Goal: Task Accomplishment & Management: Manage account settings

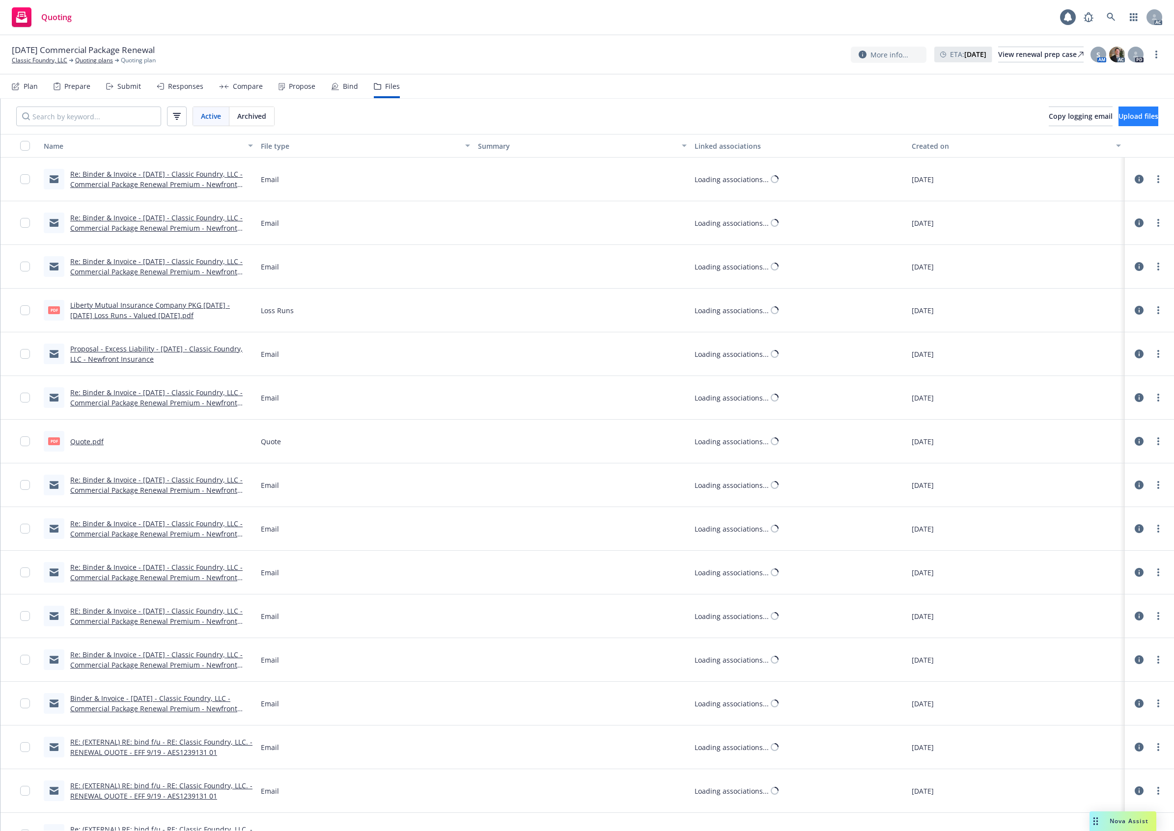
click at [1150, 124] on button "Upload files" at bounding box center [1138, 117] width 40 height 20
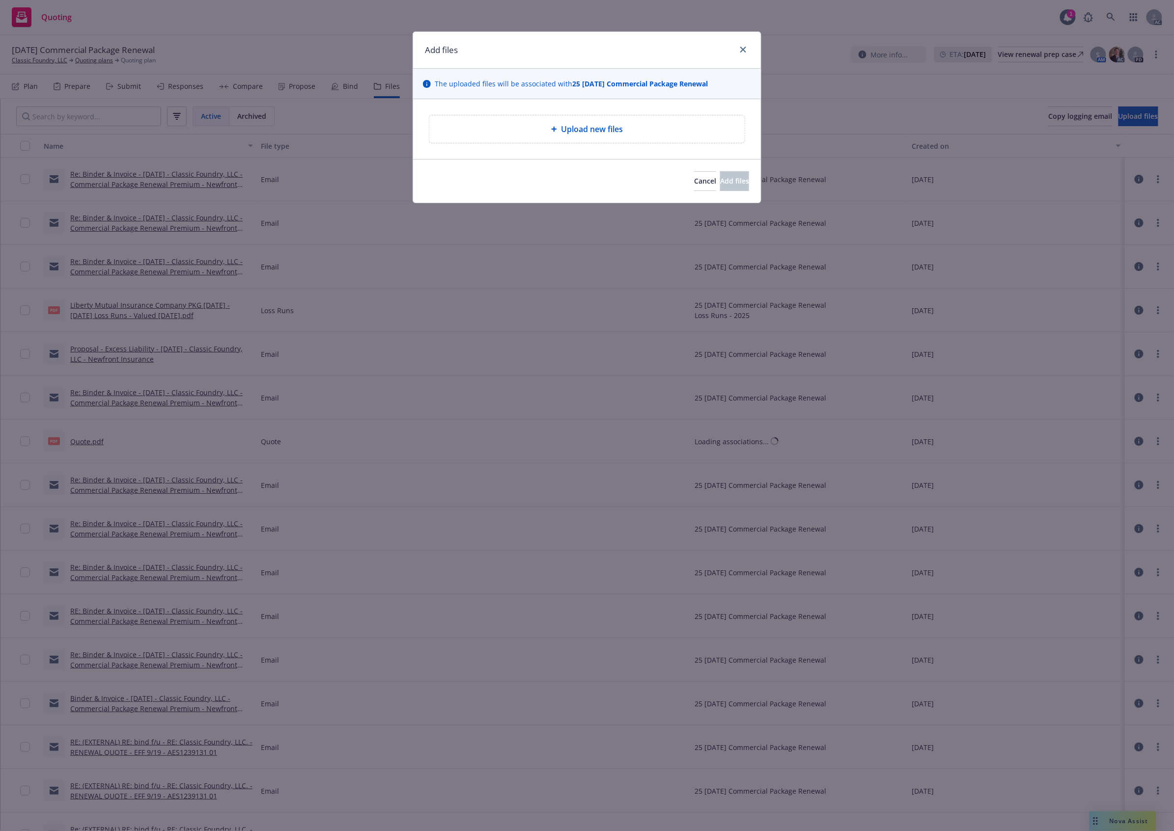
click at [602, 123] on div "Upload new files" at bounding box center [586, 129] width 315 height 28
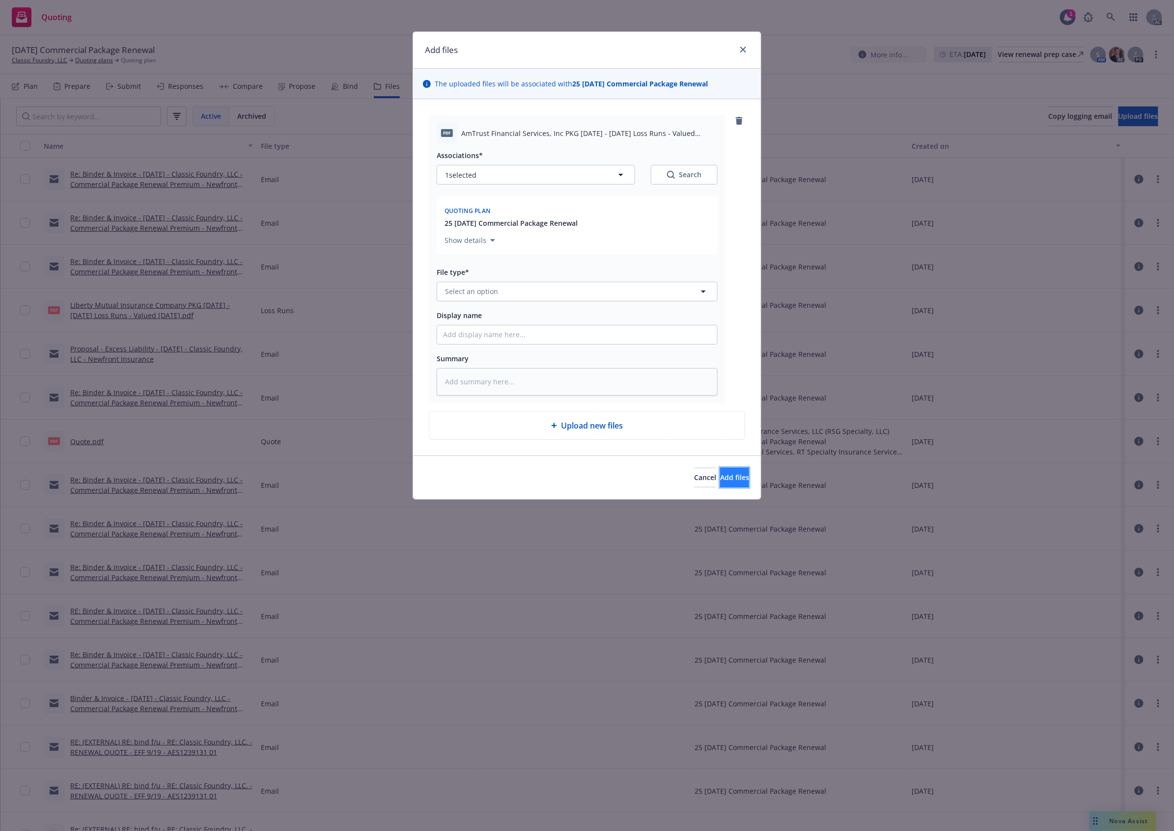
click at [720, 470] on button "Add files" at bounding box center [734, 478] width 29 height 20
type textarea "x"
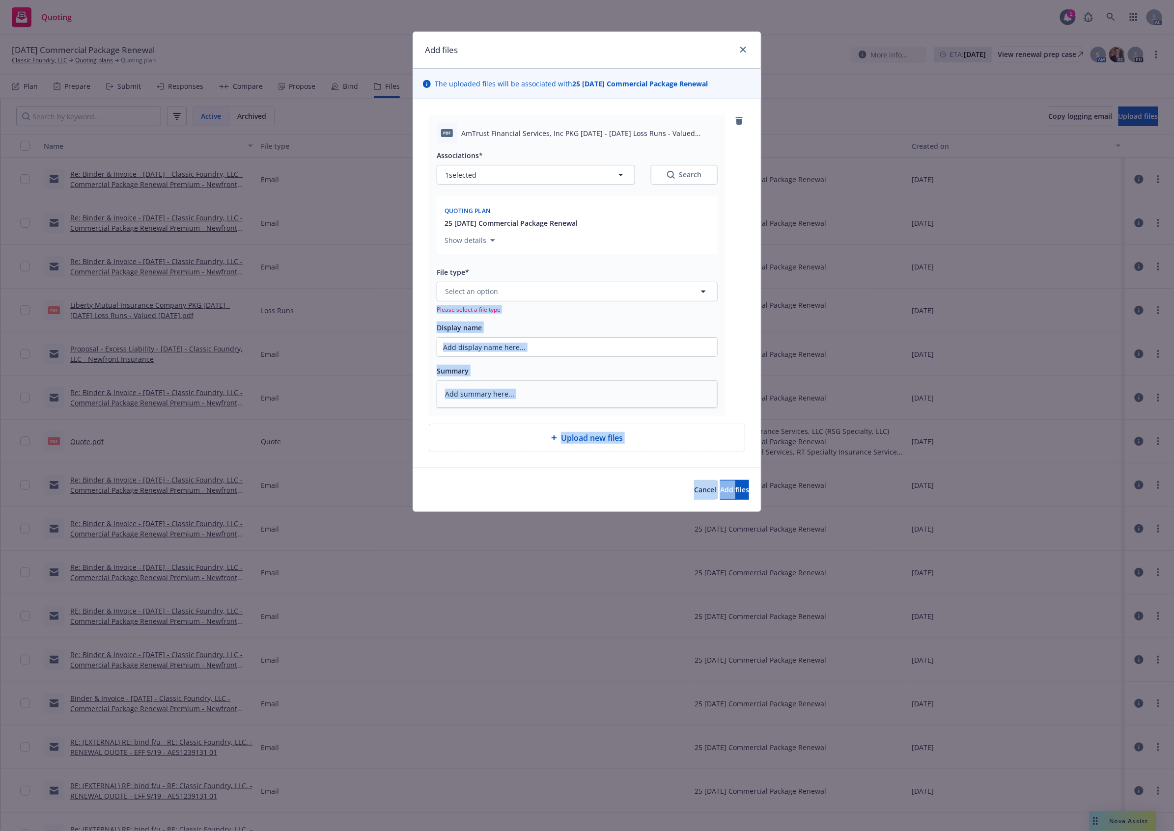
drag, startPoint x: 717, startPoint y: 470, endPoint x: 515, endPoint y: 275, distance: 281.3
click at [542, 295] on div "Add files The uploaded files will be associated with 25 [DATE] Commercial Packa…" at bounding box center [587, 271] width 349 height 481
drag, startPoint x: 515, startPoint y: 275, endPoint x: 507, endPoint y: 307, distance: 33.4
click at [512, 286] on div "File type* Select an option Please select a file type" at bounding box center [577, 290] width 281 height 48
click at [507, 297] on button "Select an option" at bounding box center [577, 292] width 281 height 20
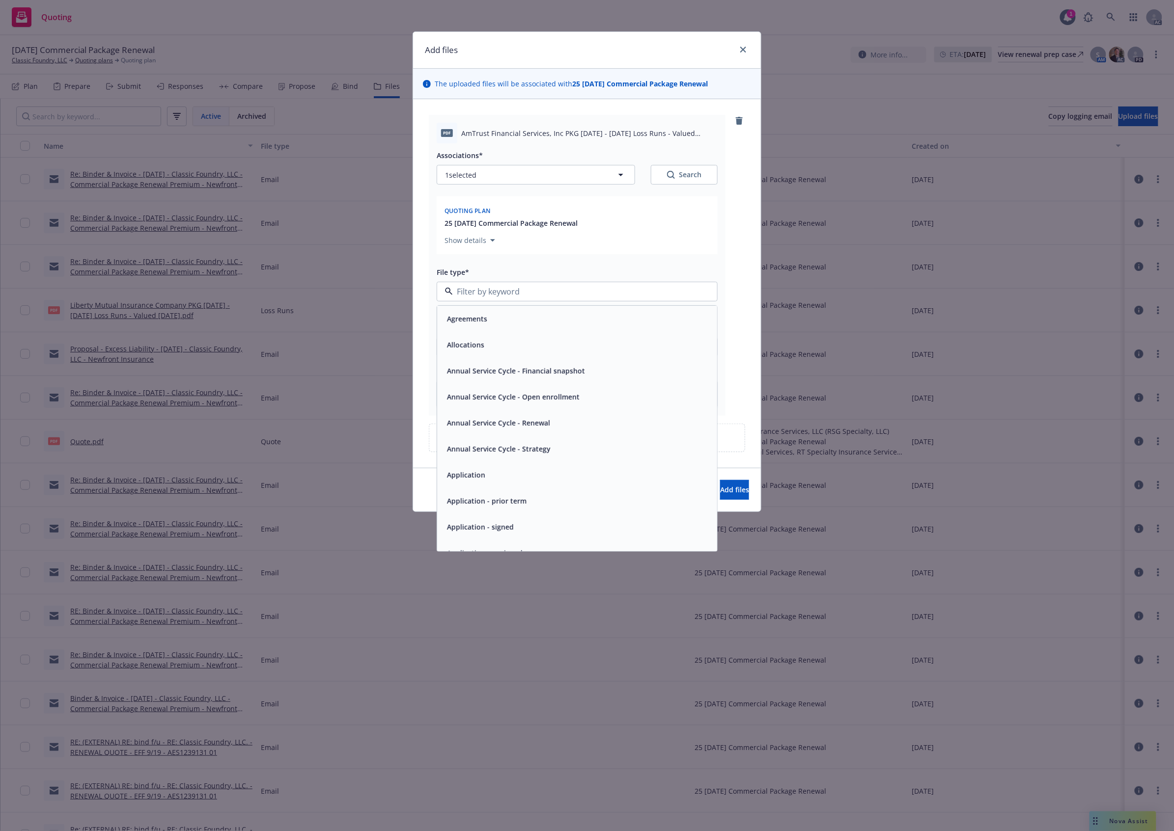
type input "`"
type textarea "x"
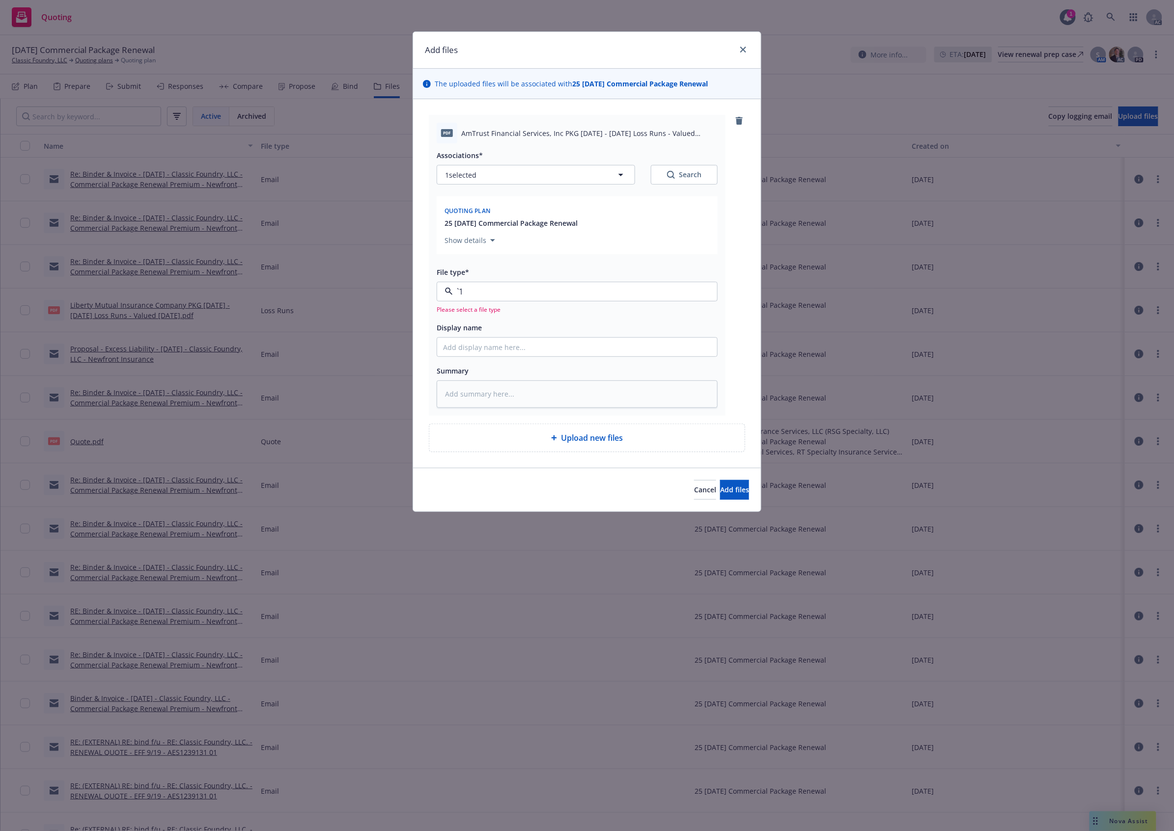
paste input "Loss Runs"
type input "Loss Runs"
drag, startPoint x: 493, startPoint y: 321, endPoint x: 511, endPoint y: 304, distance: 24.3
click at [495, 319] on div "Loss Runs" at bounding box center [577, 319] width 268 height 14
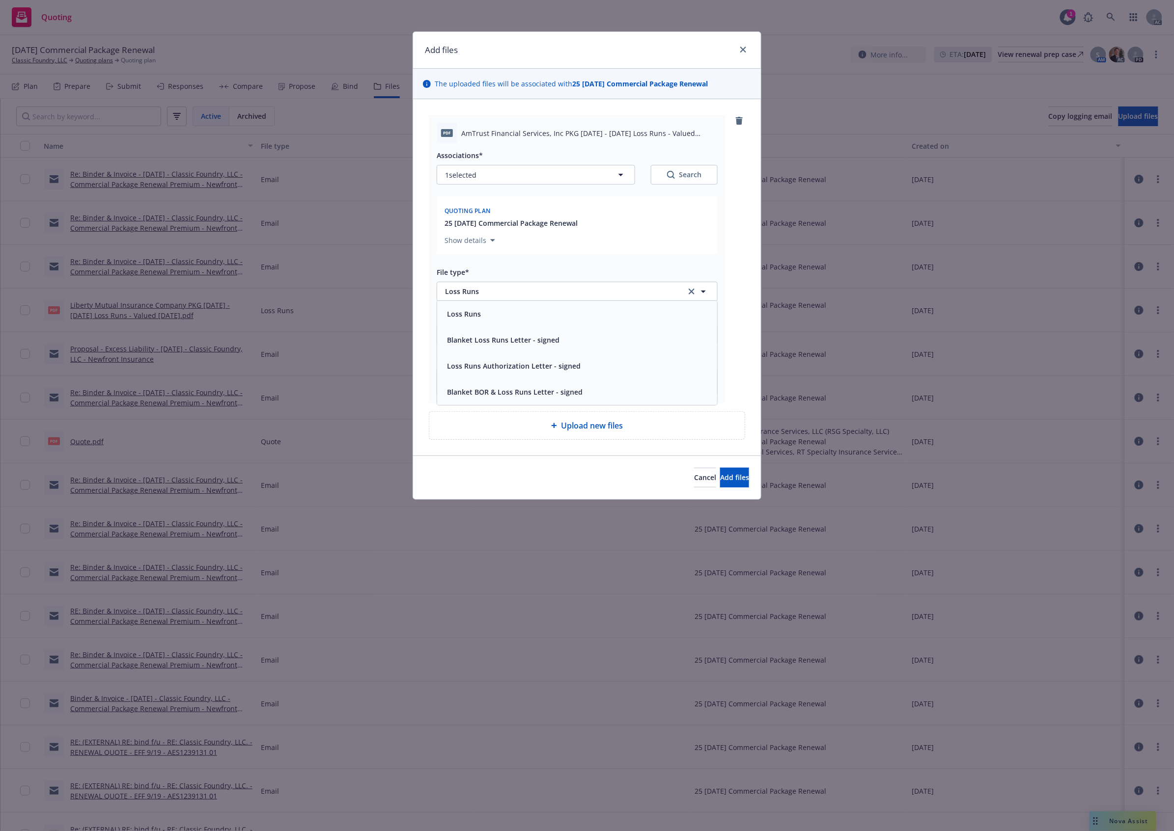
click at [688, 164] on div "Associations* 1 selected Search" at bounding box center [577, 166] width 281 height 35
click at [680, 175] on div "Search" at bounding box center [684, 175] width 34 height 10
type textarea "x"
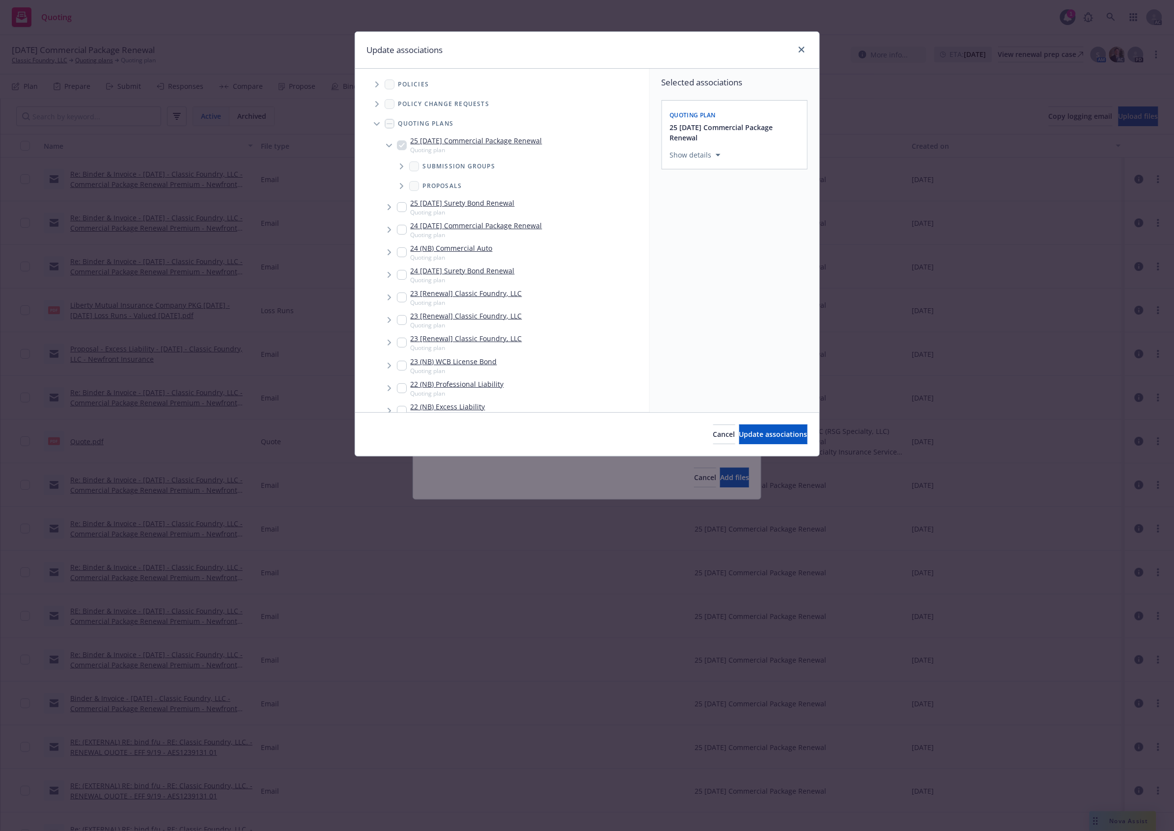
scroll to position [277, 0]
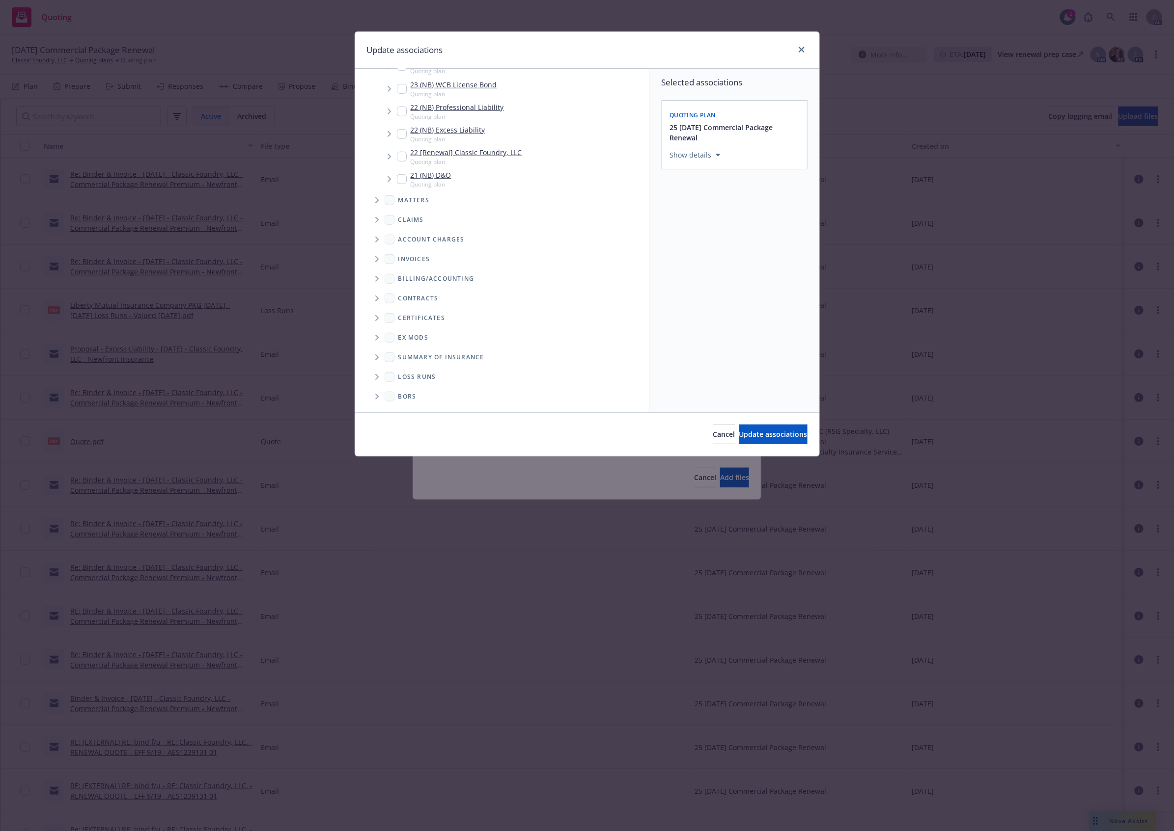
click at [377, 379] on icon "Folder Tree Example" at bounding box center [377, 377] width 4 height 6
click at [415, 370] on div "2025" at bounding box center [413, 376] width 31 height 14
click at [423, 375] on link "2025" at bounding box center [422, 376] width 16 height 10
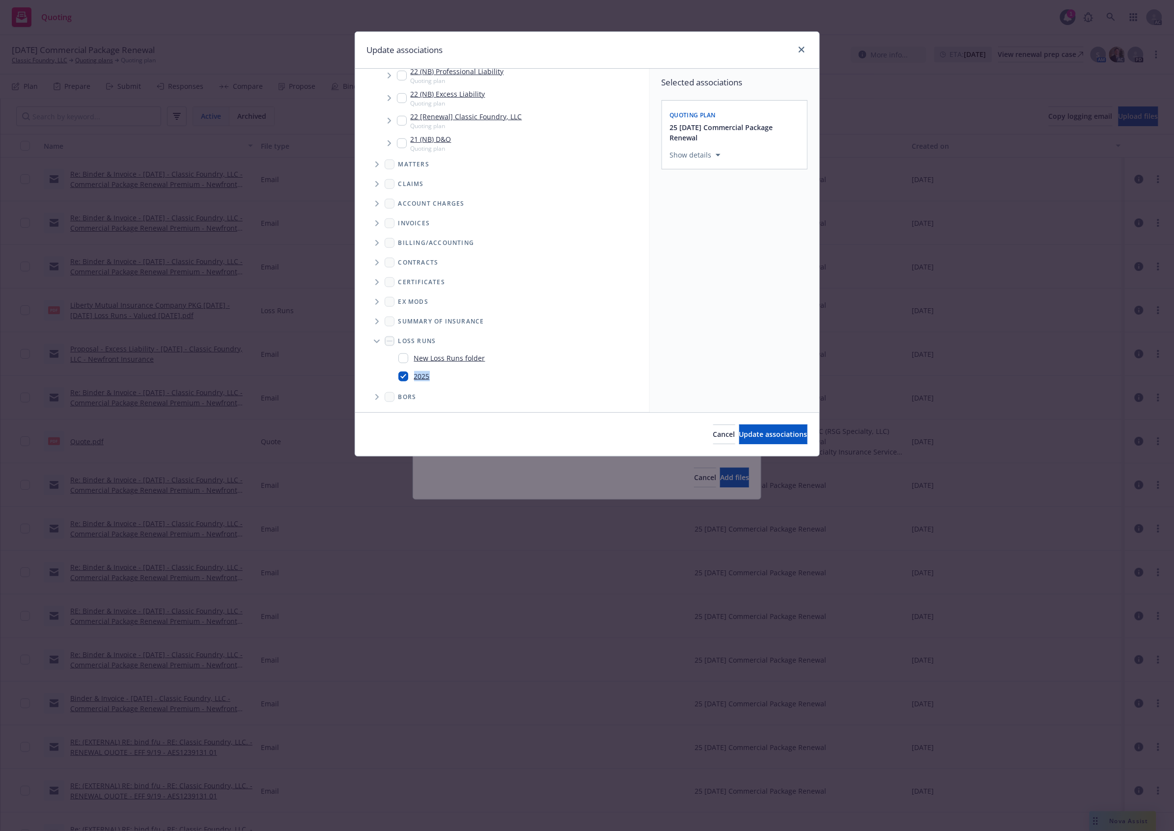
checkbox input "true"
drag, startPoint x: 758, startPoint y: 430, endPoint x: 741, endPoint y: 467, distance: 40.4
click at [758, 431] on span "Update associations" at bounding box center [773, 434] width 68 height 9
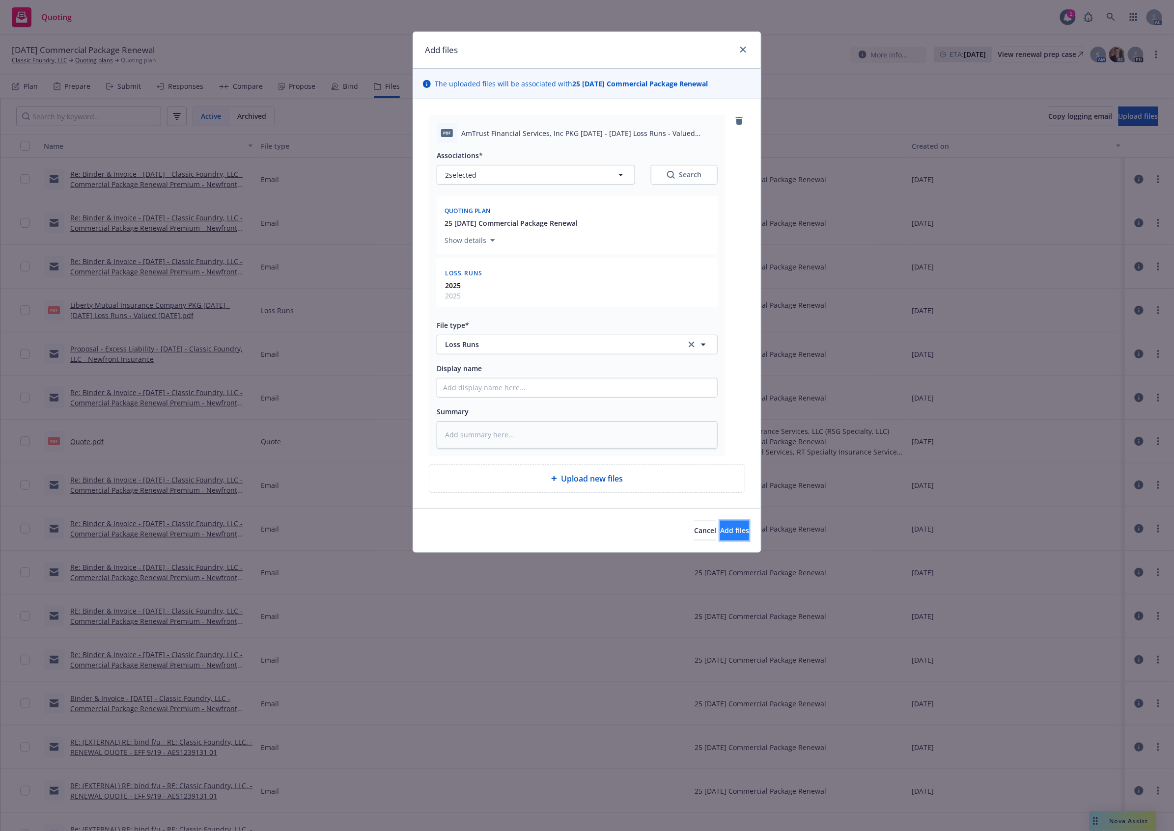
click at [725, 524] on button "Add files" at bounding box center [734, 531] width 29 height 20
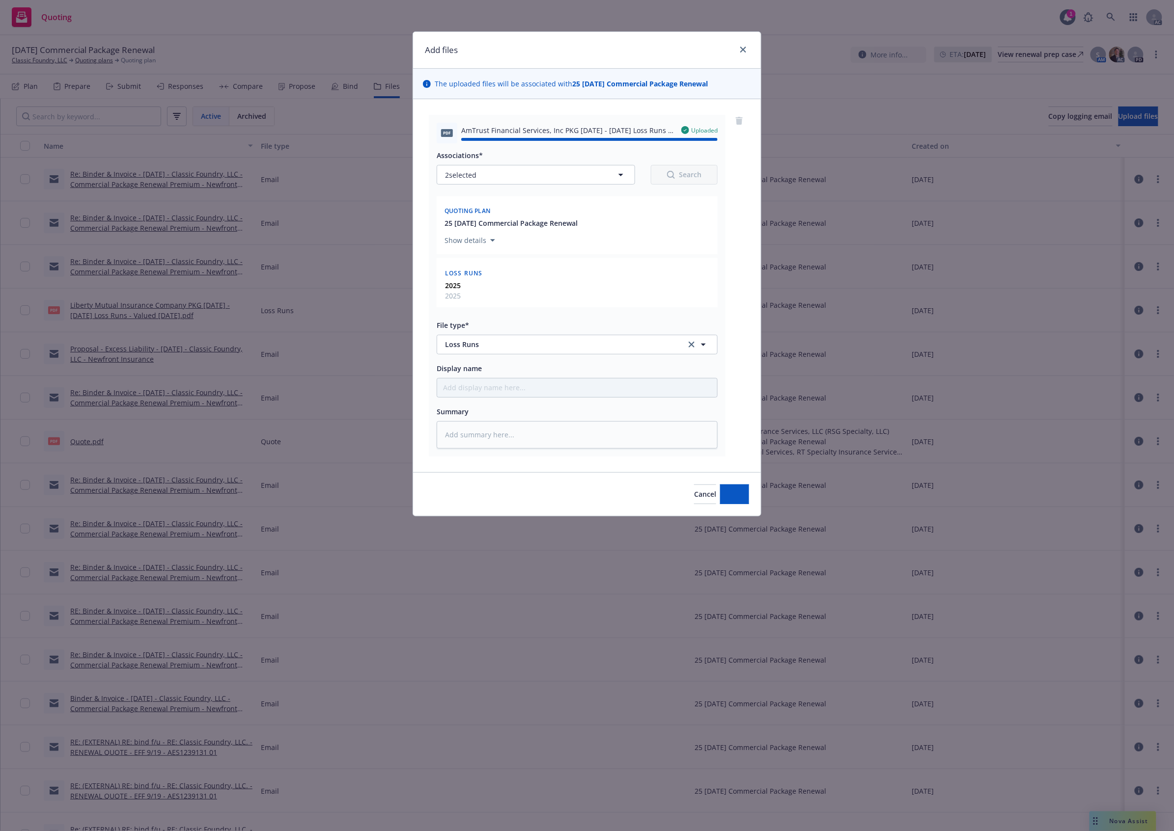
type textarea "x"
